Goal: Download file/media

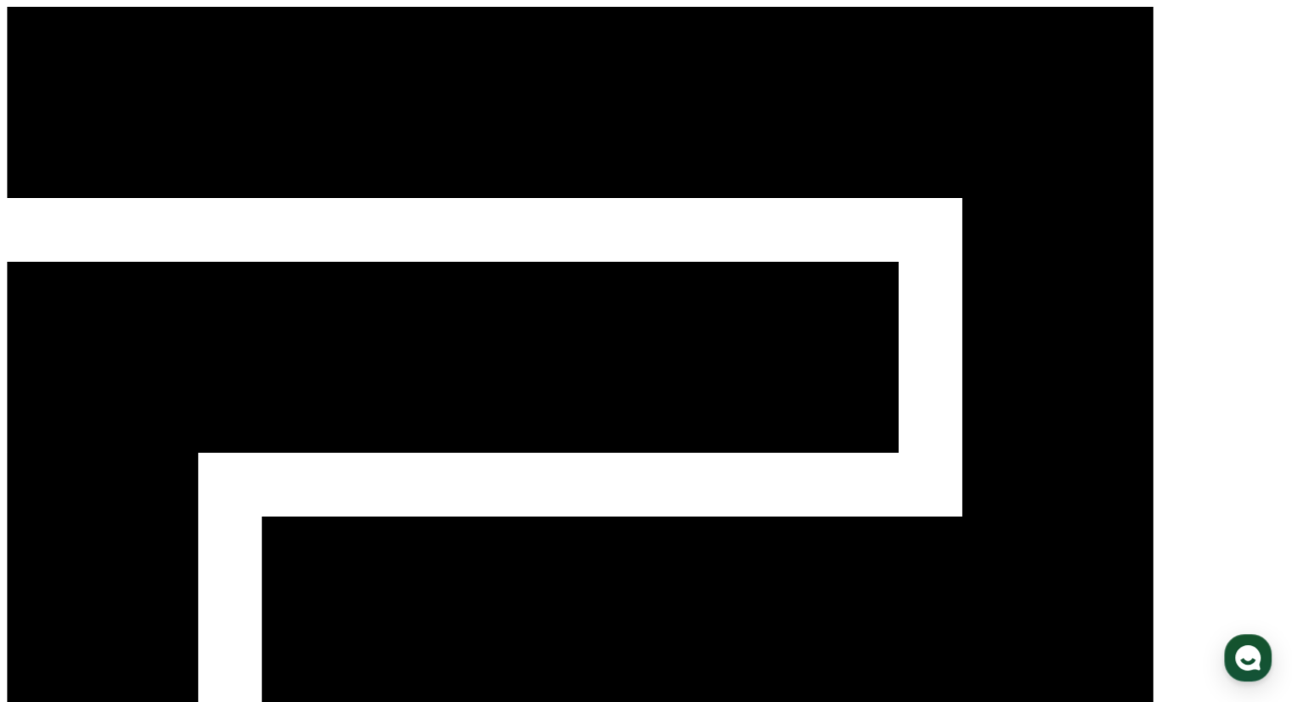
scroll to position [700, 0]
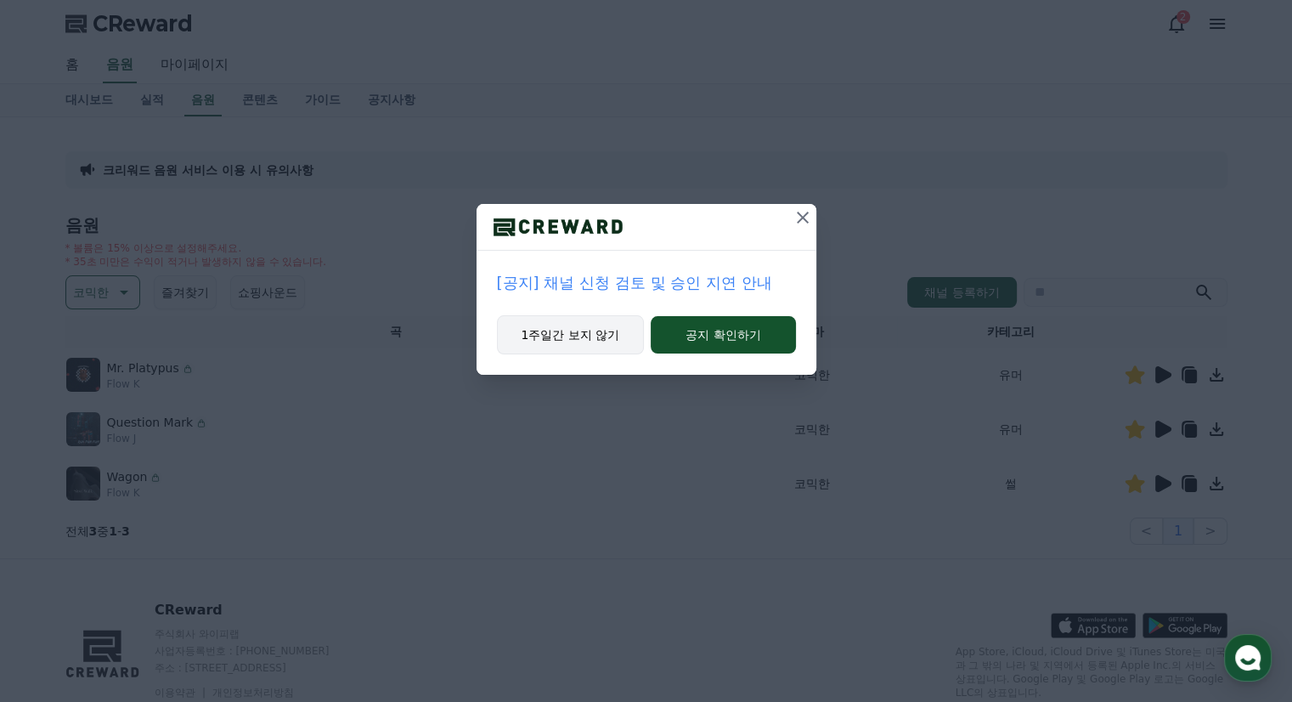
click at [613, 346] on button "1주일간 보지 않기" at bounding box center [571, 334] width 148 height 39
click at [575, 341] on button "1주일간 보지 않기" at bounding box center [571, 334] width 148 height 39
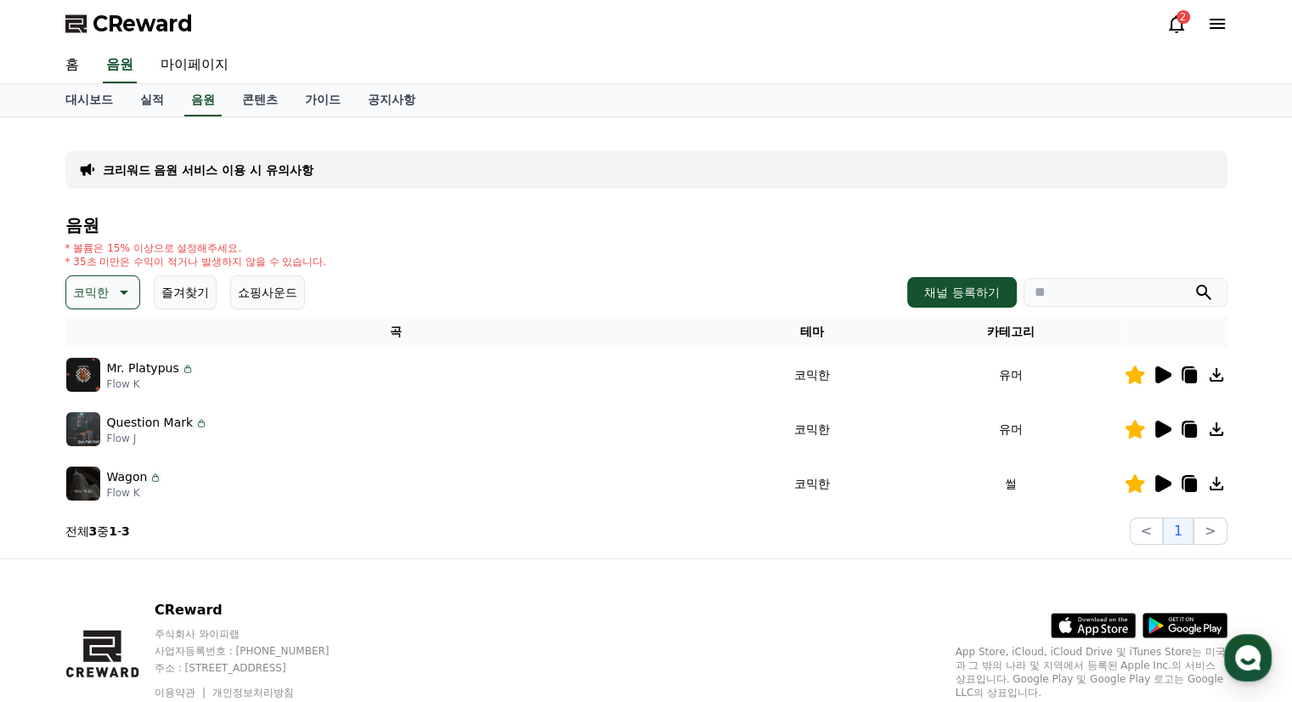
click at [1162, 376] on icon at bounding box center [1163, 374] width 16 height 17
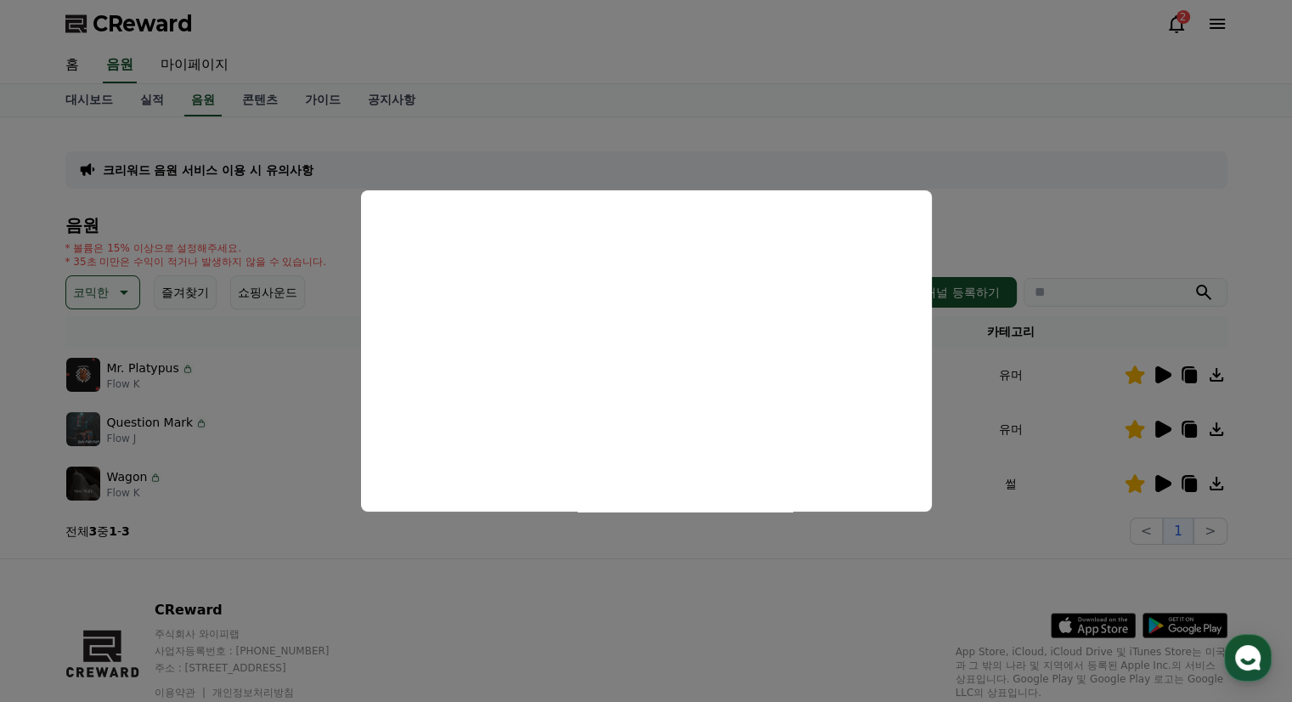
click at [571, 556] on button "close modal" at bounding box center [646, 351] width 1292 height 702
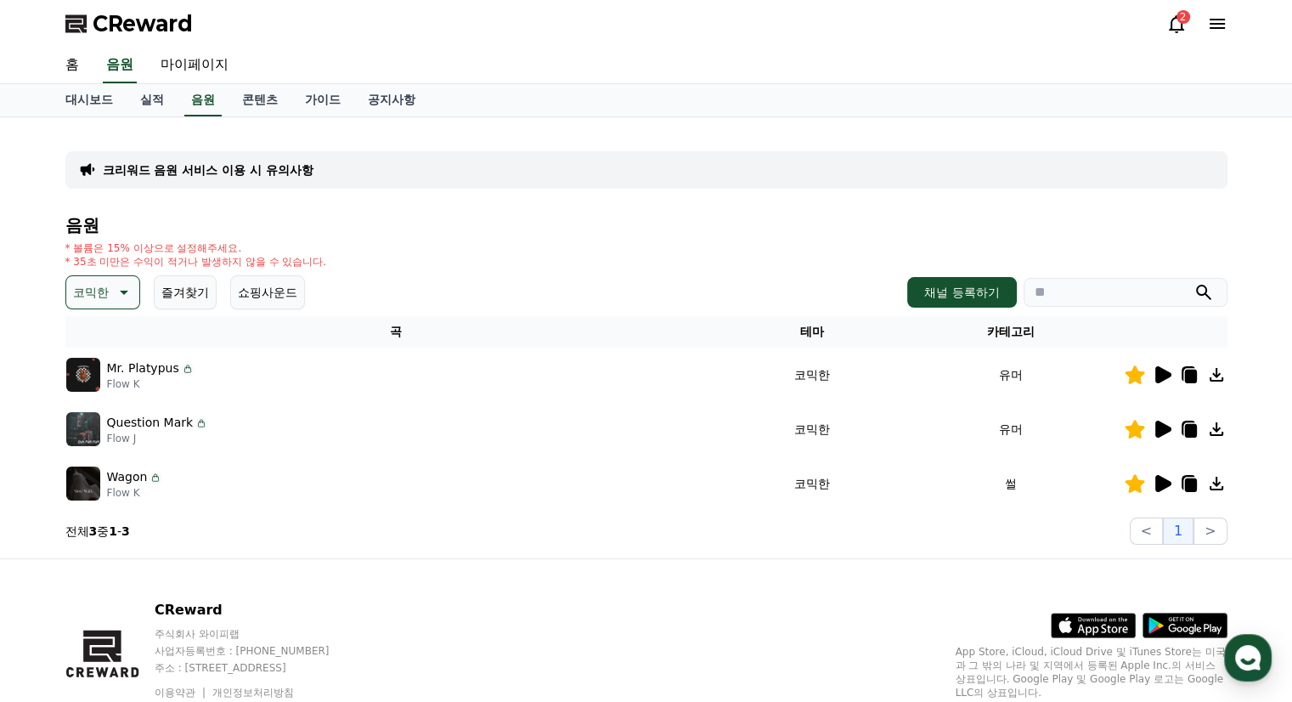
click at [1159, 426] on icon at bounding box center [1163, 428] width 16 height 17
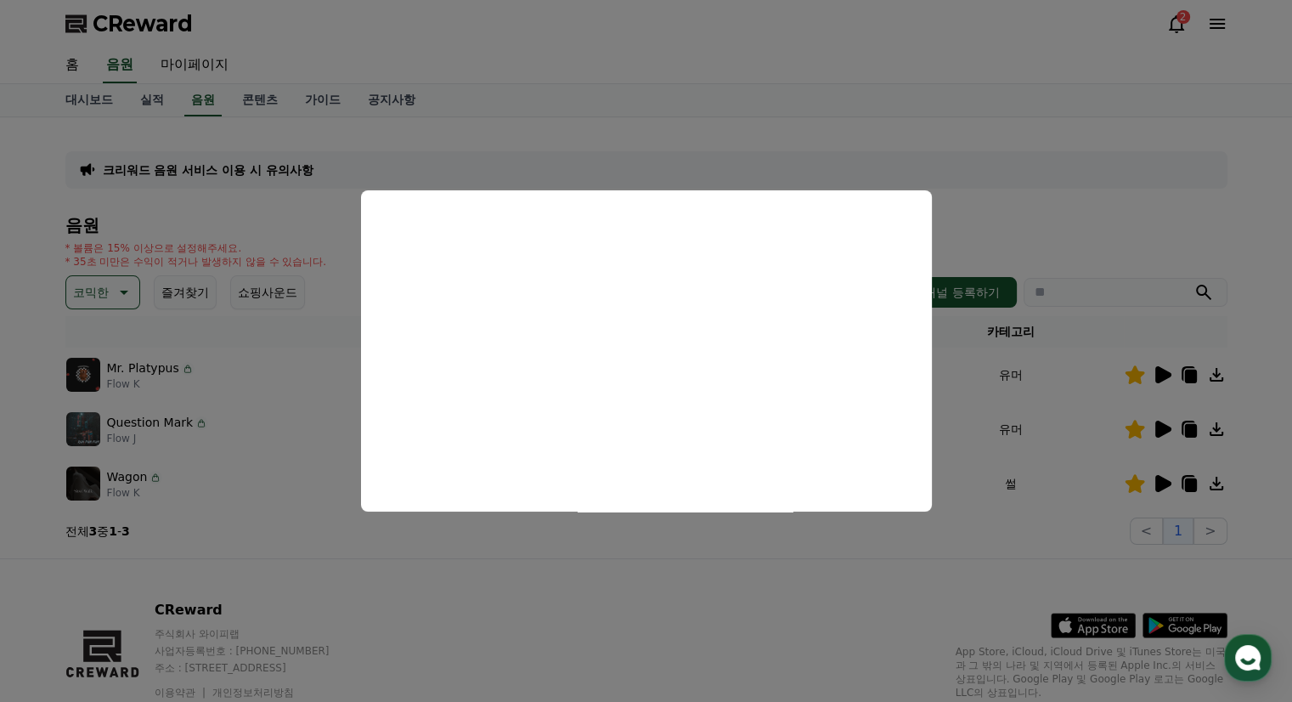
click at [581, 609] on button "close modal" at bounding box center [646, 351] width 1292 height 702
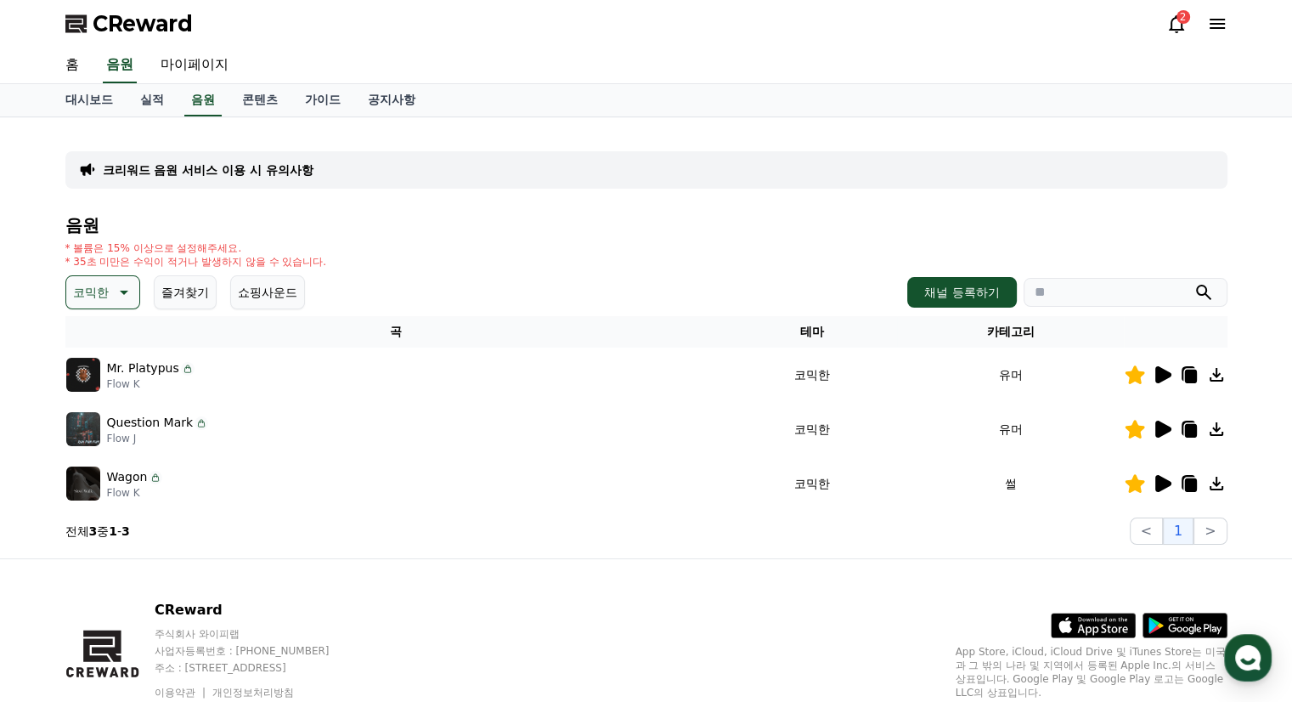
click at [1159, 476] on icon at bounding box center [1163, 483] width 16 height 17
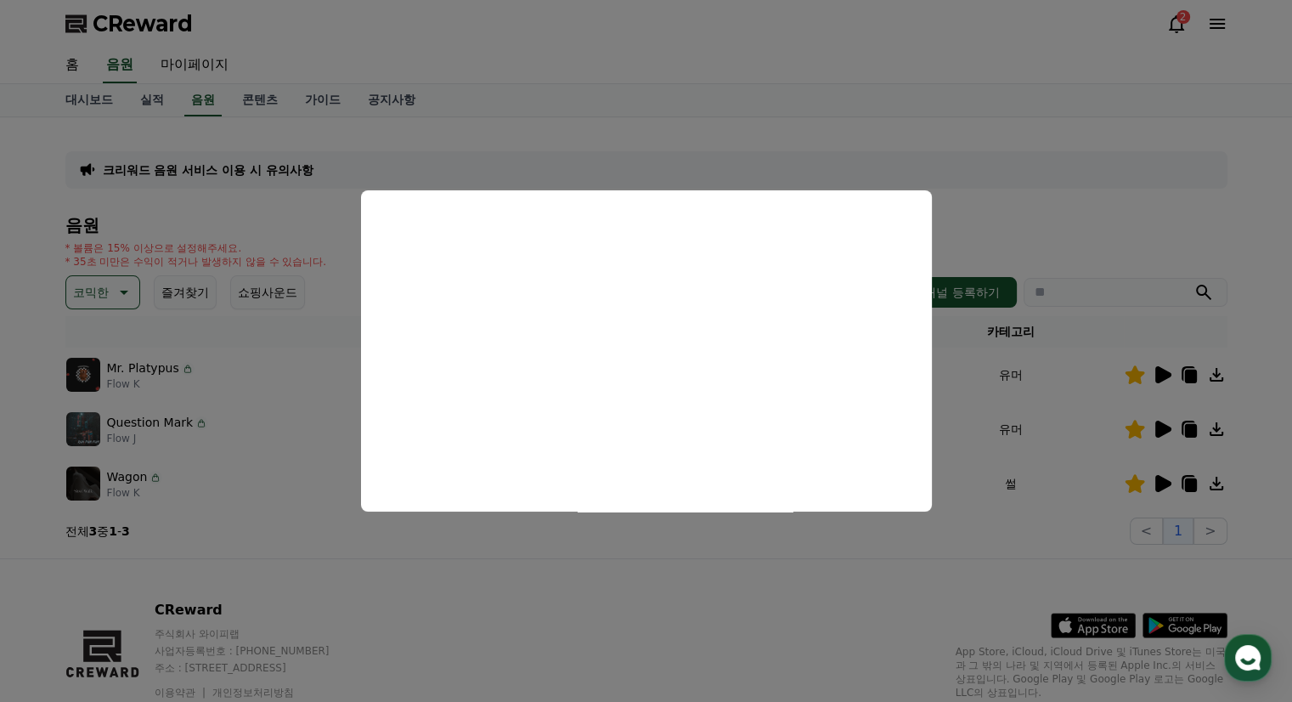
click at [693, 602] on button "close modal" at bounding box center [646, 351] width 1292 height 702
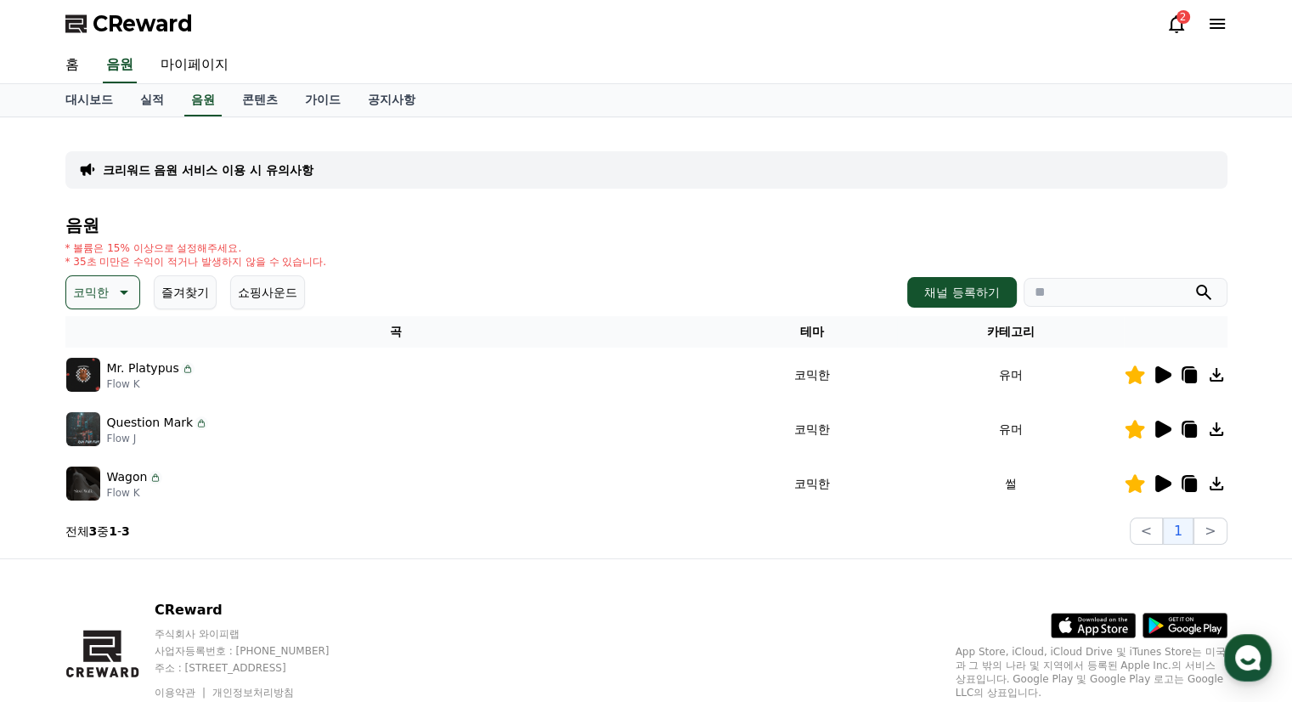
click at [1164, 429] on icon at bounding box center [1163, 428] width 16 height 17
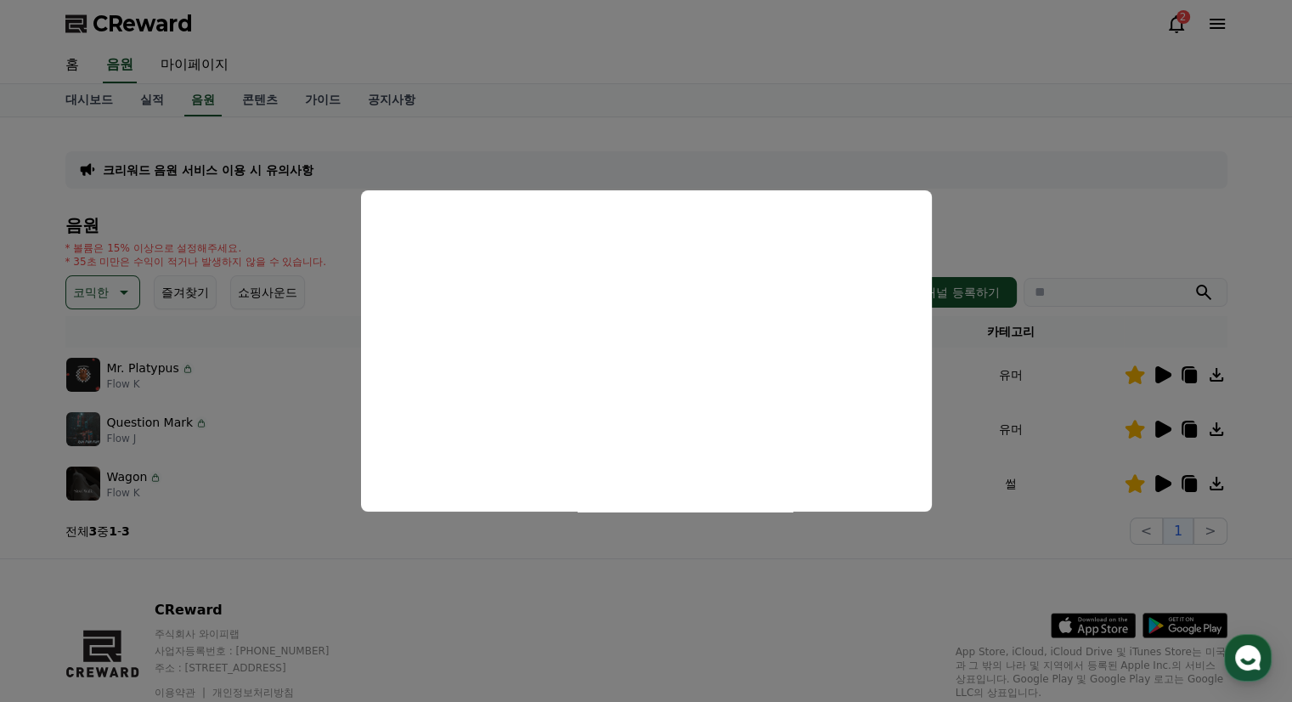
click at [787, 589] on button "close modal" at bounding box center [646, 351] width 1292 height 702
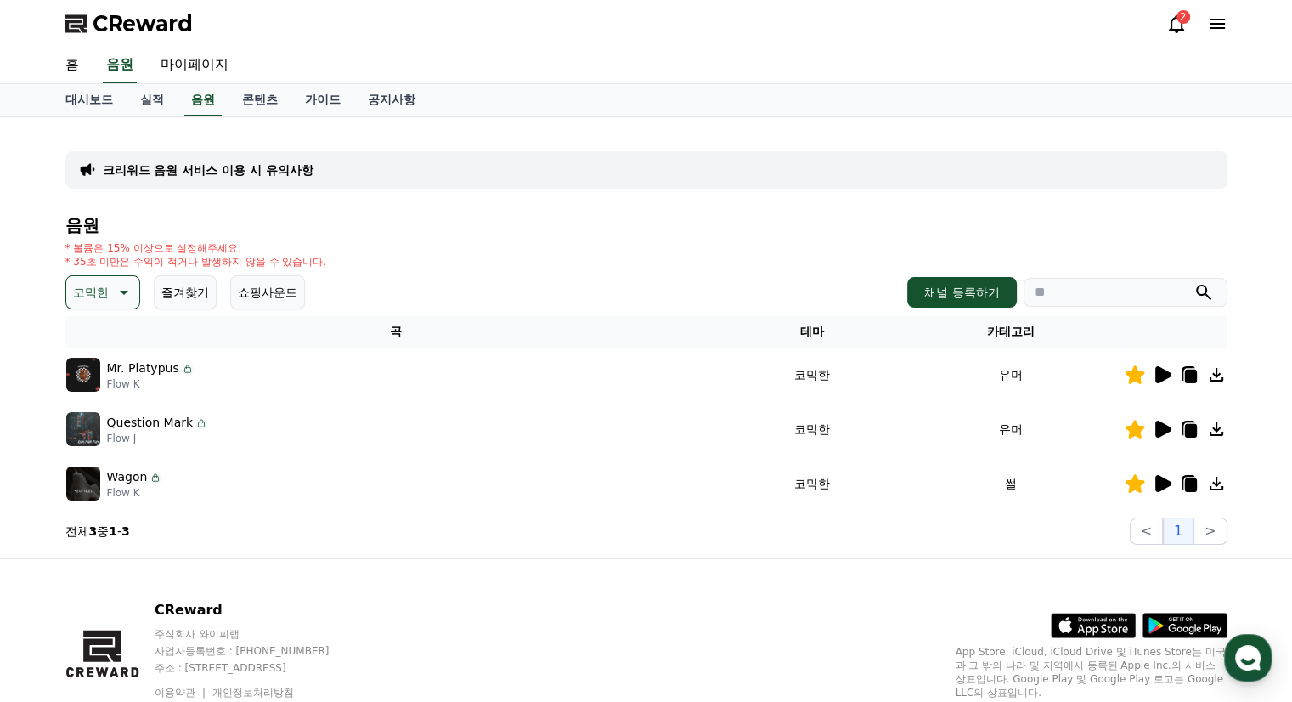
click at [1182, 432] on icon at bounding box center [1189, 429] width 20 height 20
